Goal: Task Accomplishment & Management: Complete application form

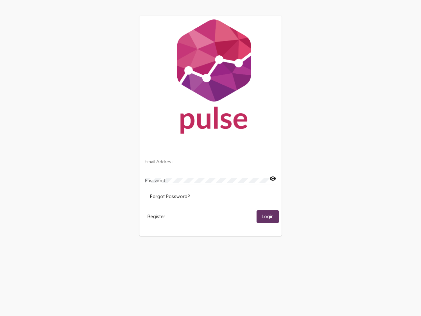
click at [211, 160] on input "Email Address" at bounding box center [211, 161] width 132 height 5
click at [273, 179] on mat-icon "visibility" at bounding box center [273, 179] width 7 height 8
click at [170, 197] on span "Forgot Password?" at bounding box center [170, 197] width 40 height 6
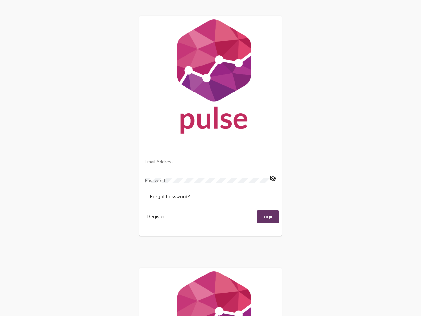
click at [156, 216] on span "Register" at bounding box center [157, 217] width 18 height 6
click at [268, 216] on span "Login" at bounding box center [268, 217] width 12 height 6
